Goal: Task Accomplishment & Management: Use online tool/utility

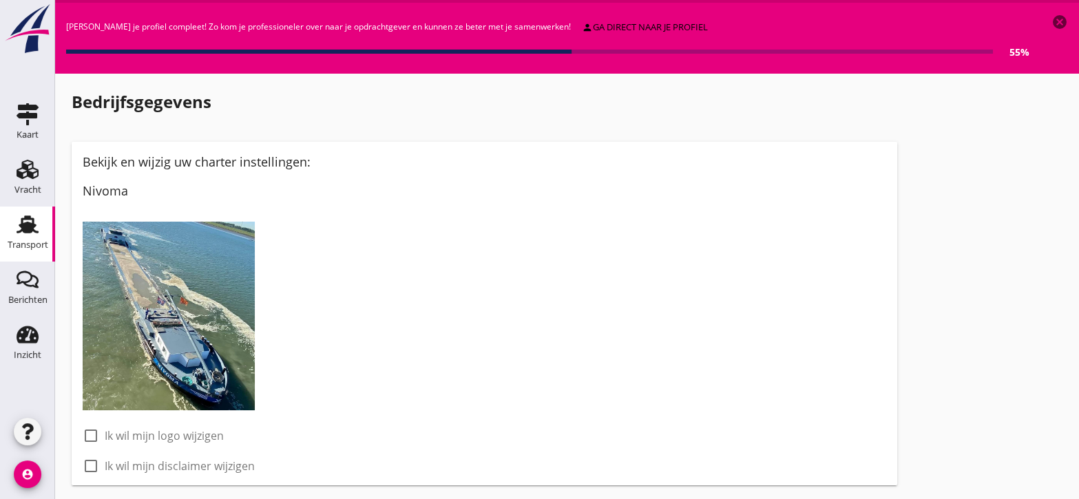
click at [30, 235] on div "Transport" at bounding box center [28, 244] width 41 height 19
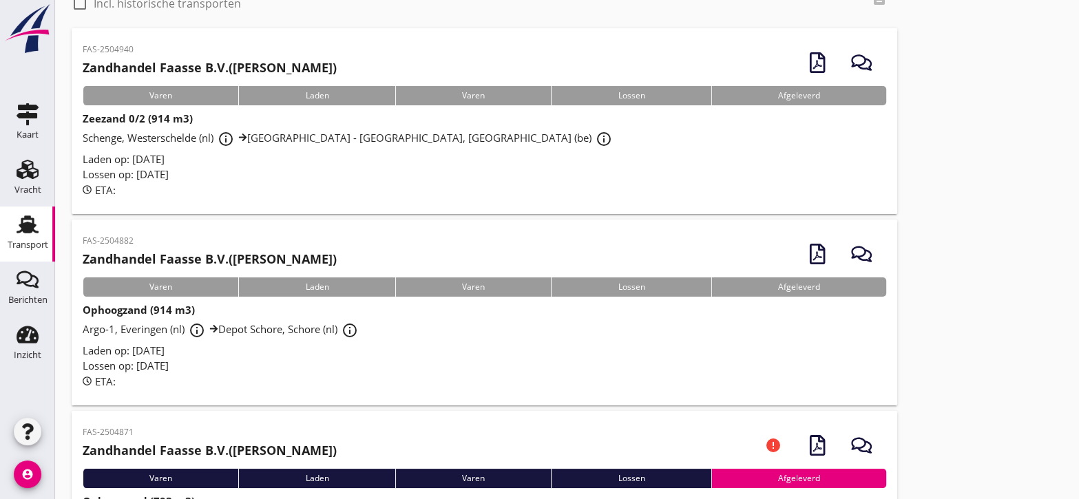
scroll to position [92, 0]
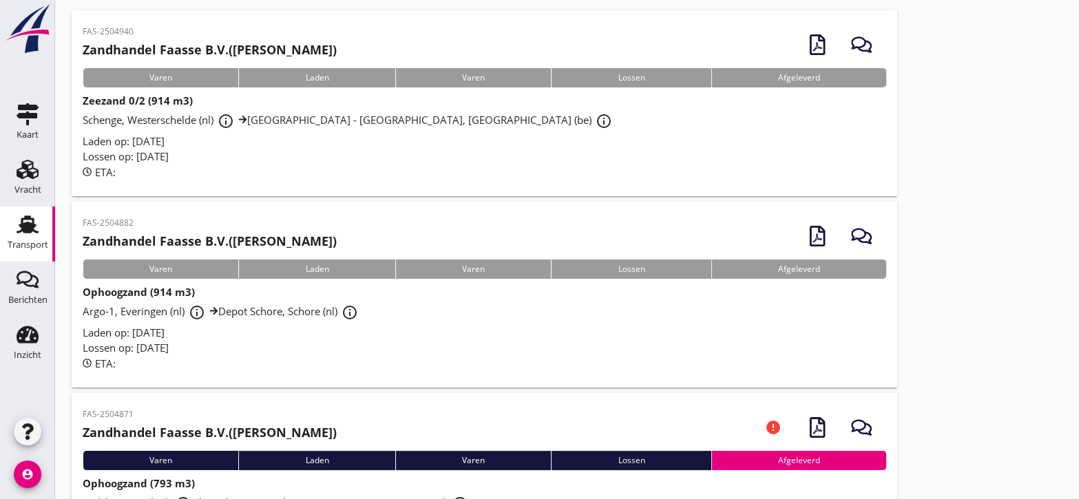
click at [472, 356] on div "ETA:" at bounding box center [484, 364] width 803 height 16
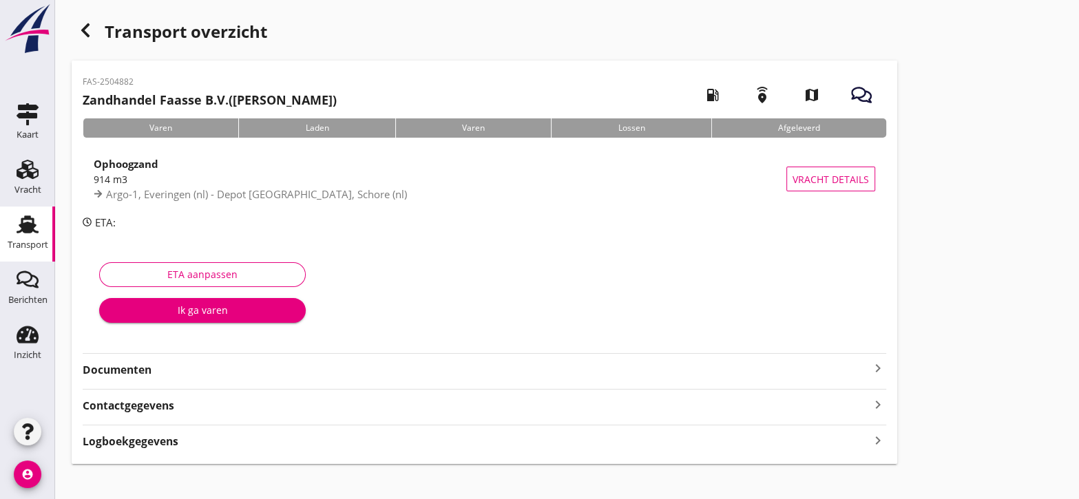
click at [202, 372] on strong "Documenten" at bounding box center [476, 370] width 787 height 16
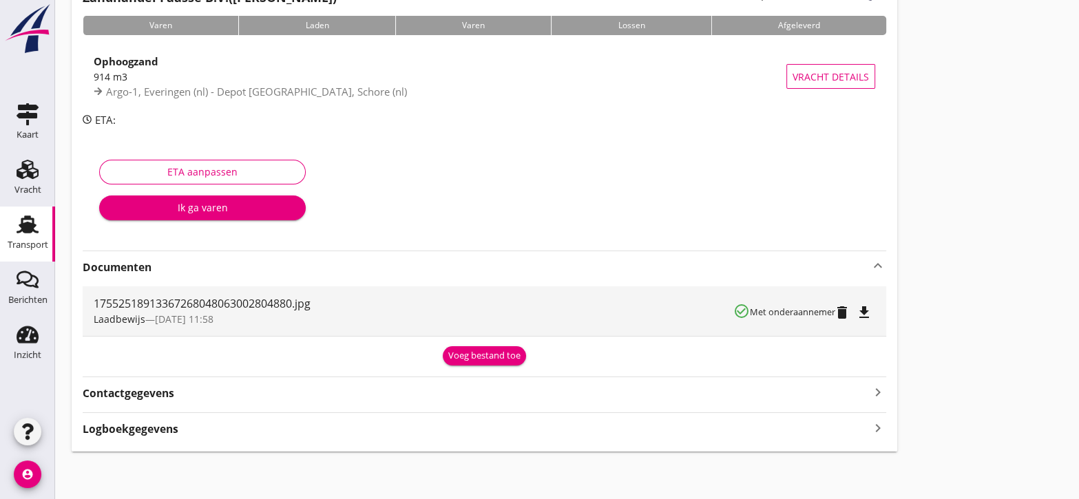
scroll to position [103, 0]
click at [489, 355] on div "Voeg bestand toe" at bounding box center [484, 355] width 72 height 14
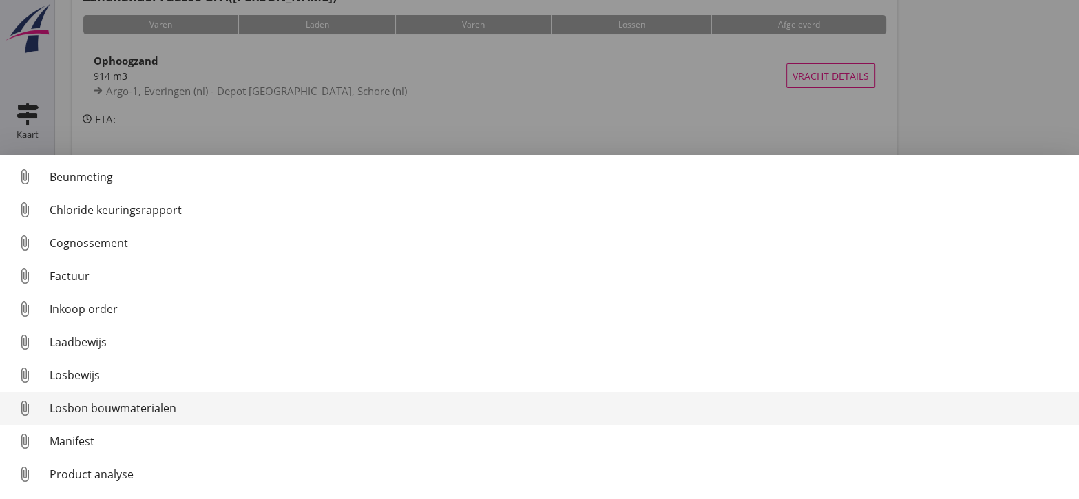
click at [253, 411] on div "Losbon bouwmaterialen" at bounding box center [559, 408] width 1018 height 17
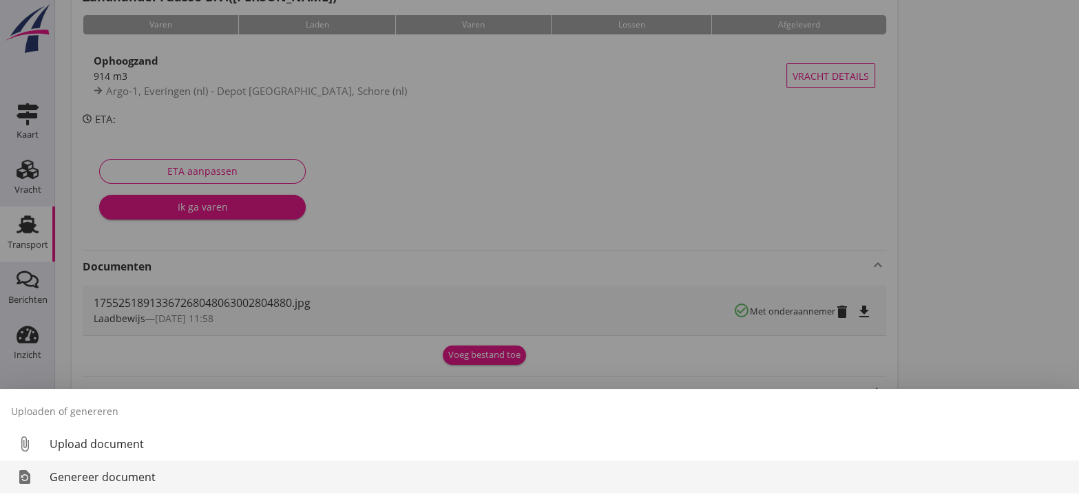
click at [236, 479] on div "Genereer document" at bounding box center [559, 477] width 1018 height 17
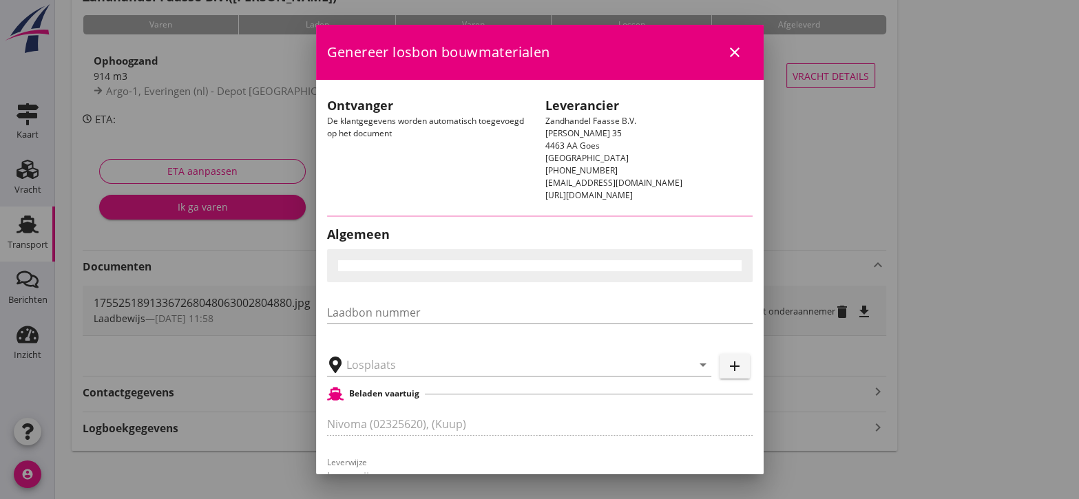
type input "Depot Schore, Schore"
checkbox input "true"
type input "Ophoogzand (6120)"
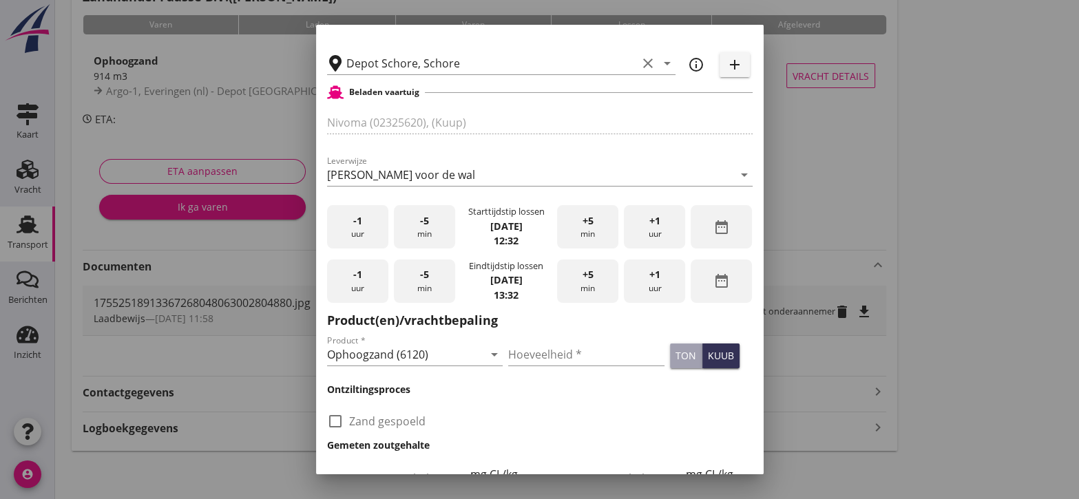
scroll to position [321, 0]
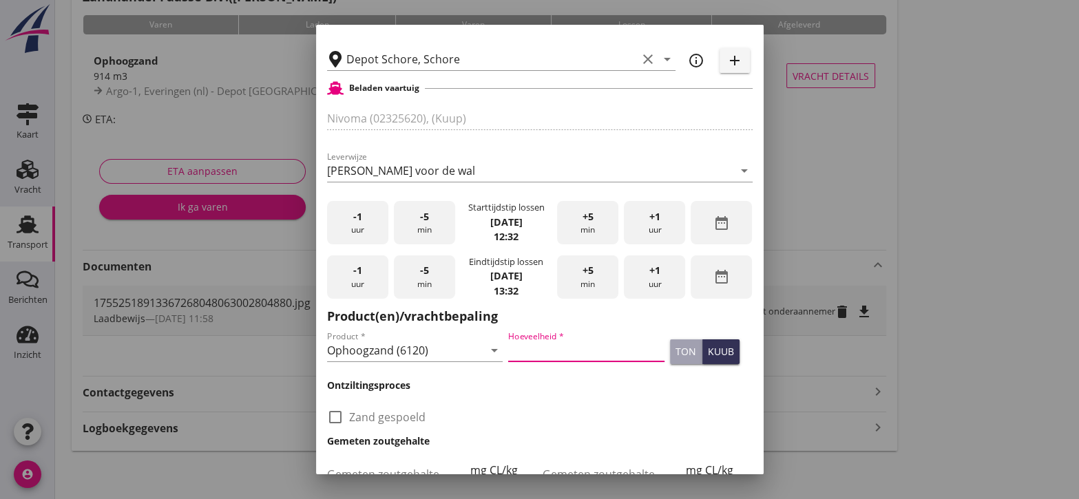
click at [522, 349] on input "Hoeveelheid *" at bounding box center [586, 350] width 156 height 22
type input "914"
click at [708, 350] on div "kuub" at bounding box center [721, 351] width 26 height 14
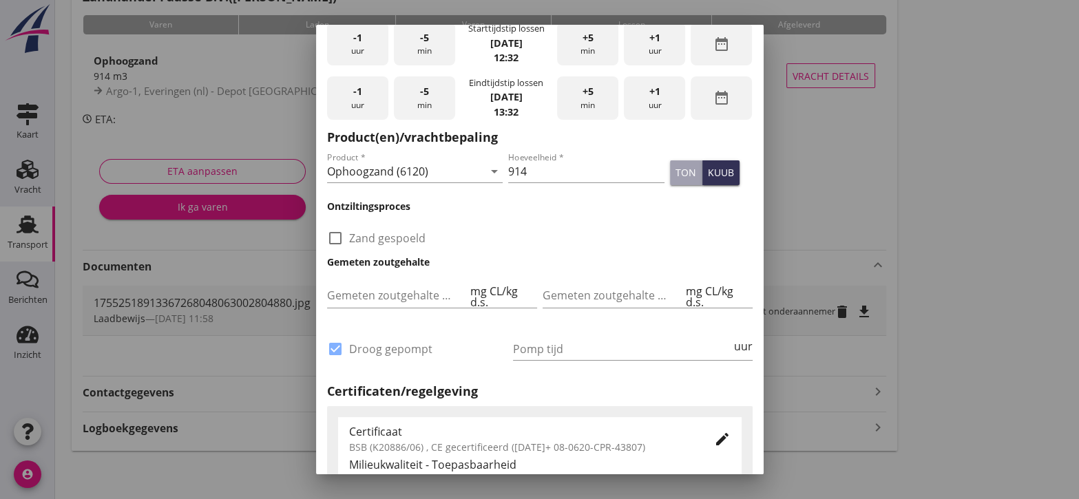
scroll to position [505, 0]
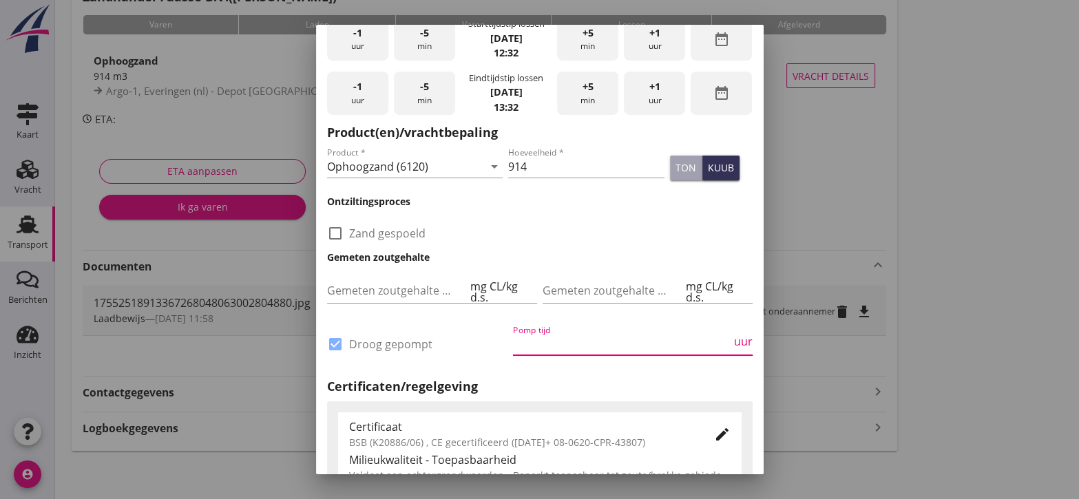
click at [520, 342] on input "Pomp tijd" at bounding box center [622, 344] width 218 height 22
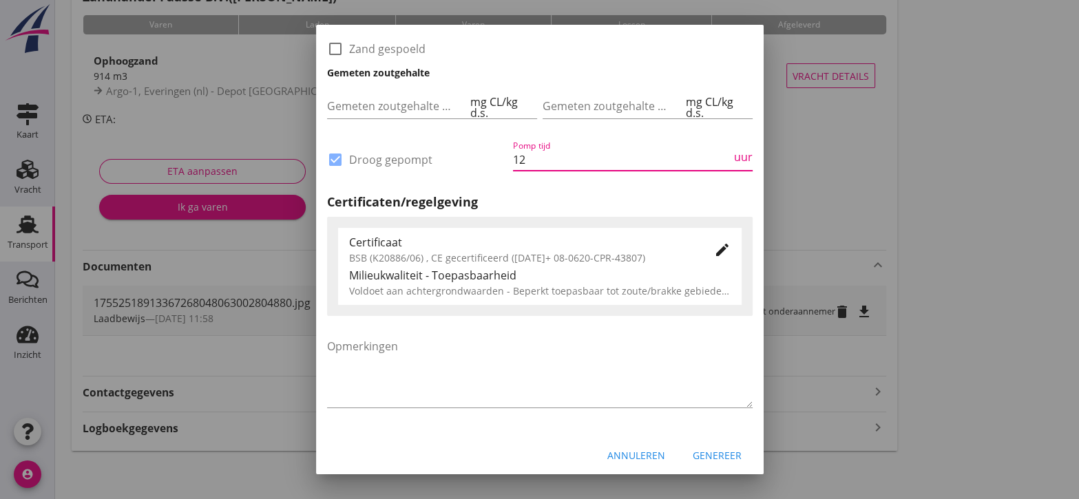
scroll to position [693, 0]
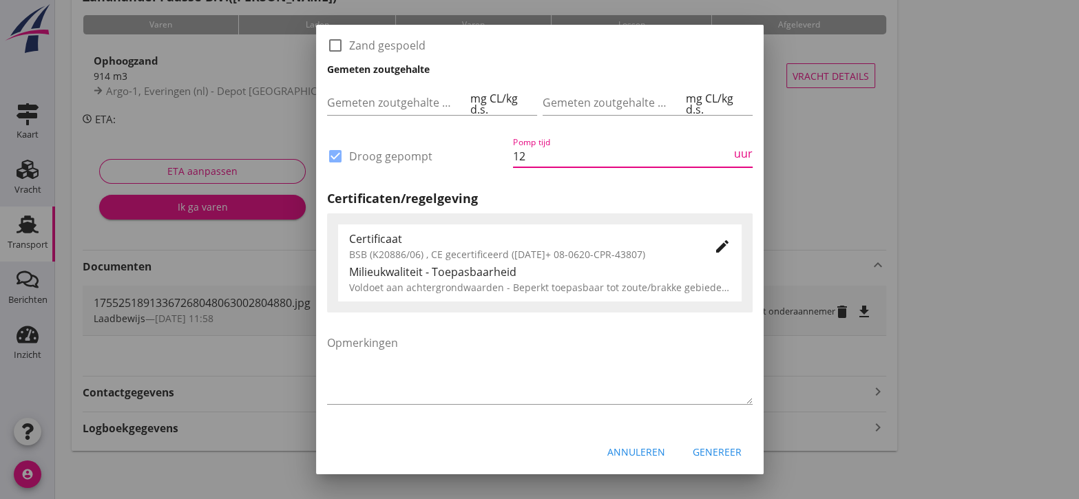
type input "12"
click at [708, 445] on div "Genereer" at bounding box center [717, 452] width 49 height 14
